Goal: Navigation & Orientation: Find specific page/section

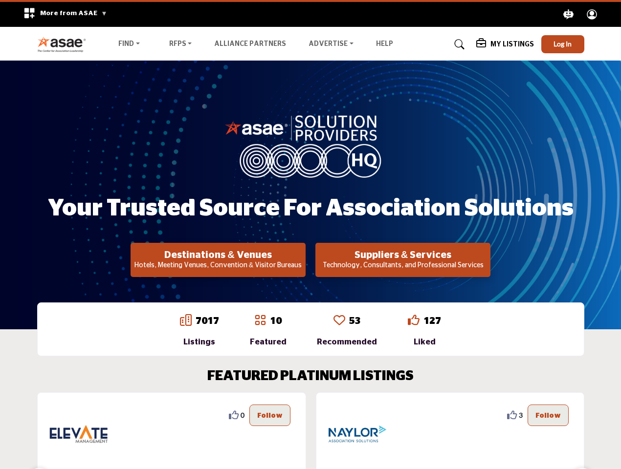
click at [62, 14] on span "More from ASAE" at bounding box center [73, 13] width 67 height 7
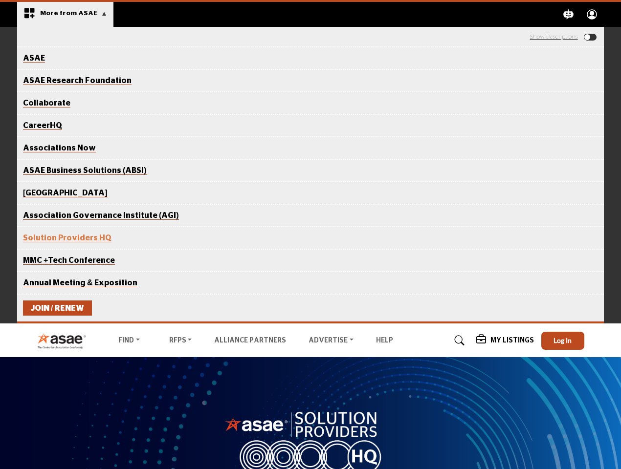
click at [568, 14] on icon "Explore ASAE" at bounding box center [569, 14] width 10 height 10
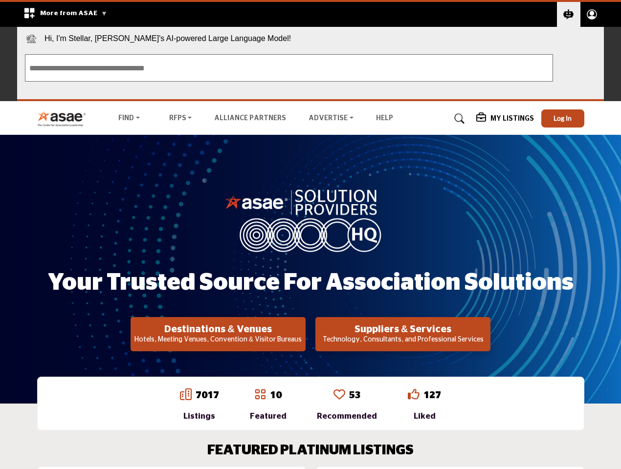
click at [592, 14] on circle "Explore ASAE" at bounding box center [592, 13] width 5 height 5
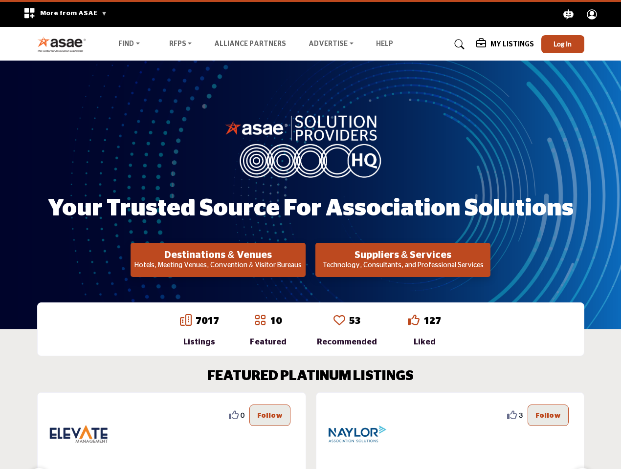
click at [563, 44] on span "Hi, I'm Stellar, [PERSON_NAME]'s AI-powered Large Language Model!" at bounding box center [310, 37] width 587 height 20
click at [218, 260] on div "Your Trusted Source for Association Solutions Destinations & Venues Hotels, Mee…" at bounding box center [310, 195] width 547 height 164
click at [403, 260] on h2 "Suppliers & Services" at bounding box center [402, 255] width 169 height 12
click at [297, 431] on div "0" at bounding box center [171, 476] width 269 height 166
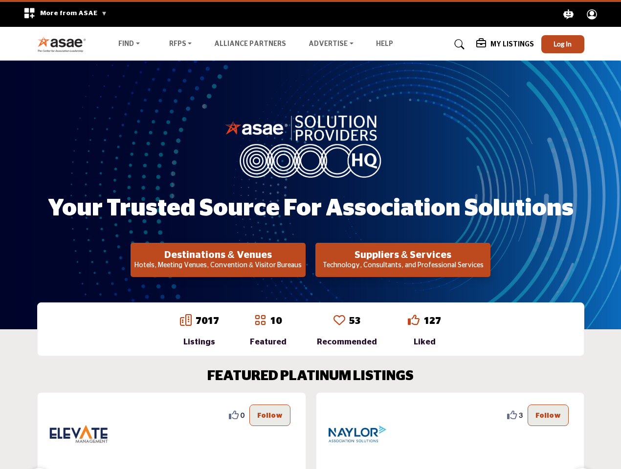
click at [0, 415] on section "FEATURED PLATINUM LISTINGS 2 2 Follow Following Richmond Region Tourism ... Vie…" at bounding box center [310, 463] width 621 height 229
